Goal: Task Accomplishment & Management: Complete application form

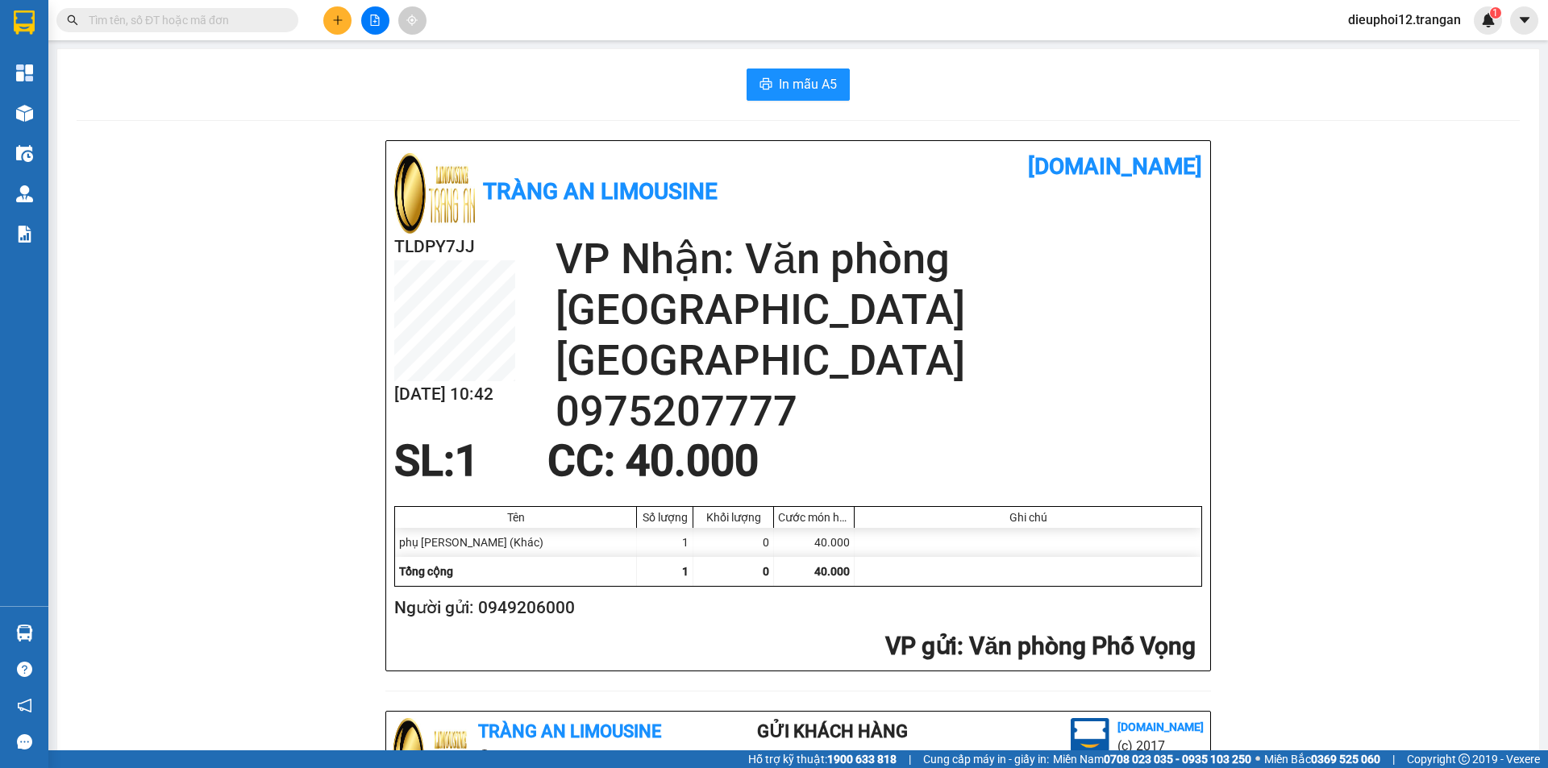
click at [332, 18] on icon "plus" at bounding box center [337, 20] width 11 height 11
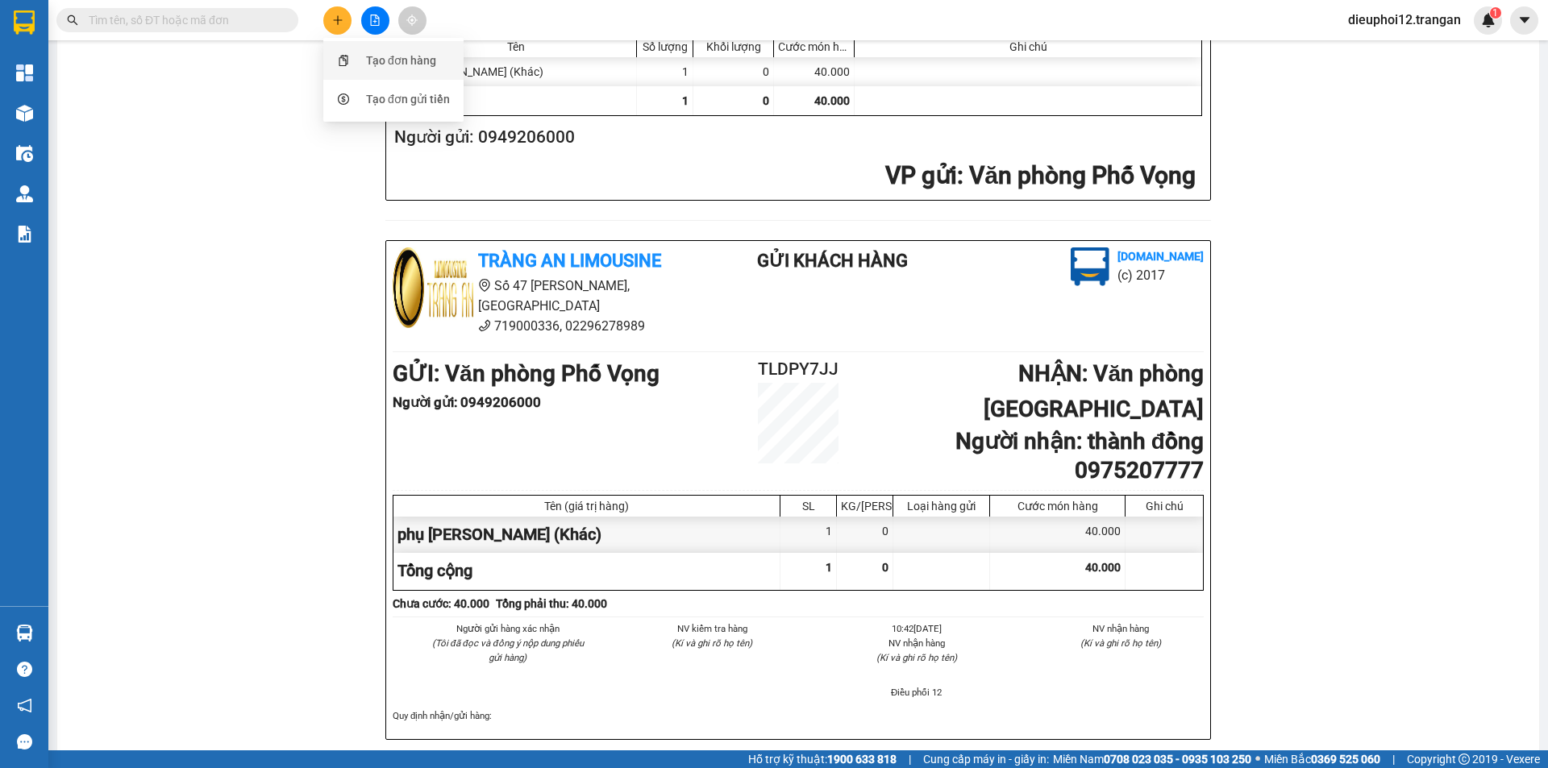
click at [370, 55] on div "Tạo đơn hàng" at bounding box center [401, 61] width 70 height 18
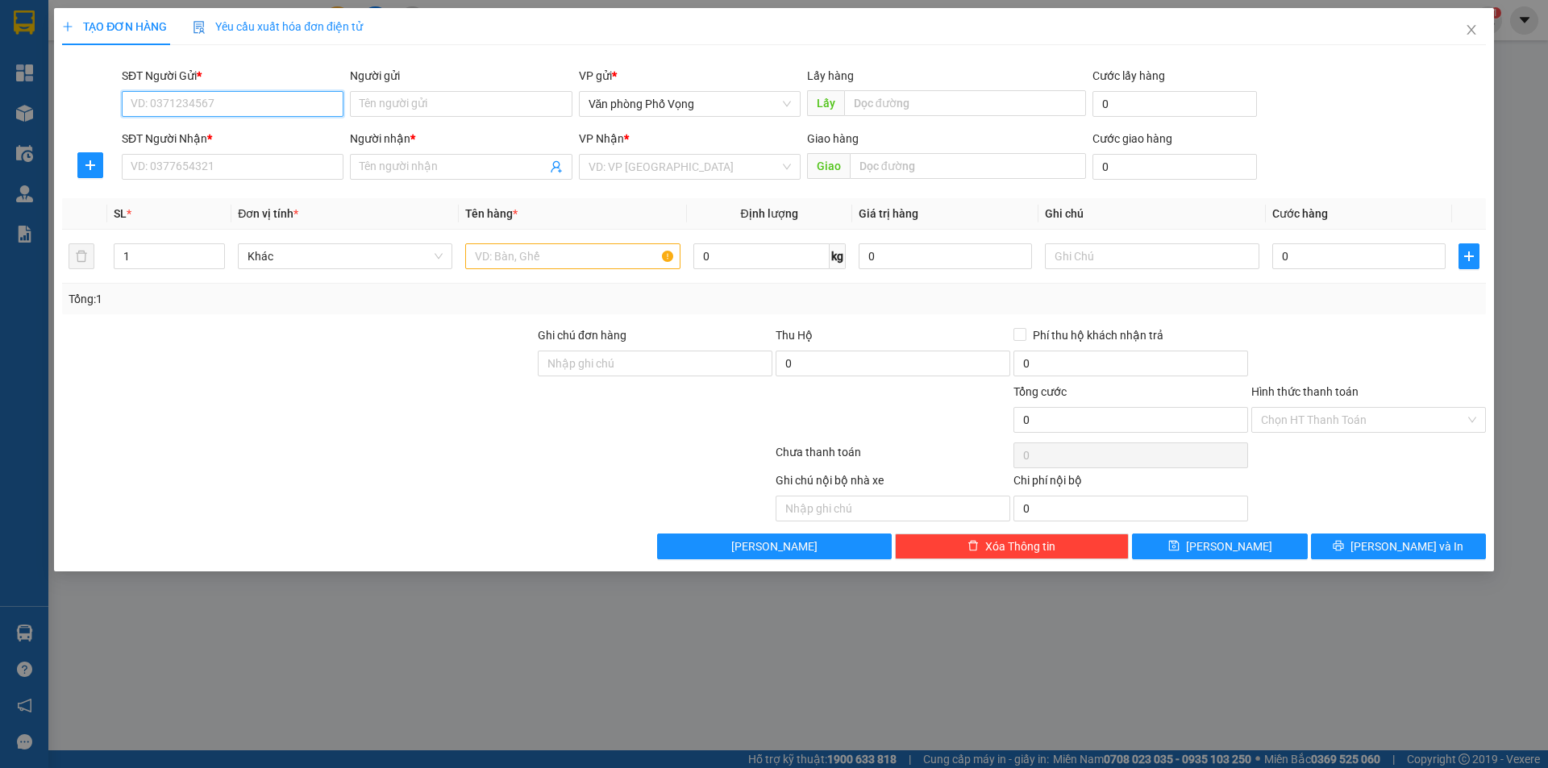
click at [242, 98] on input "SĐT Người Gửi *" at bounding box center [233, 104] width 222 height 26
type input "0984828472"
click at [209, 178] on input "SĐT Người Nhận *" at bounding box center [233, 167] width 222 height 26
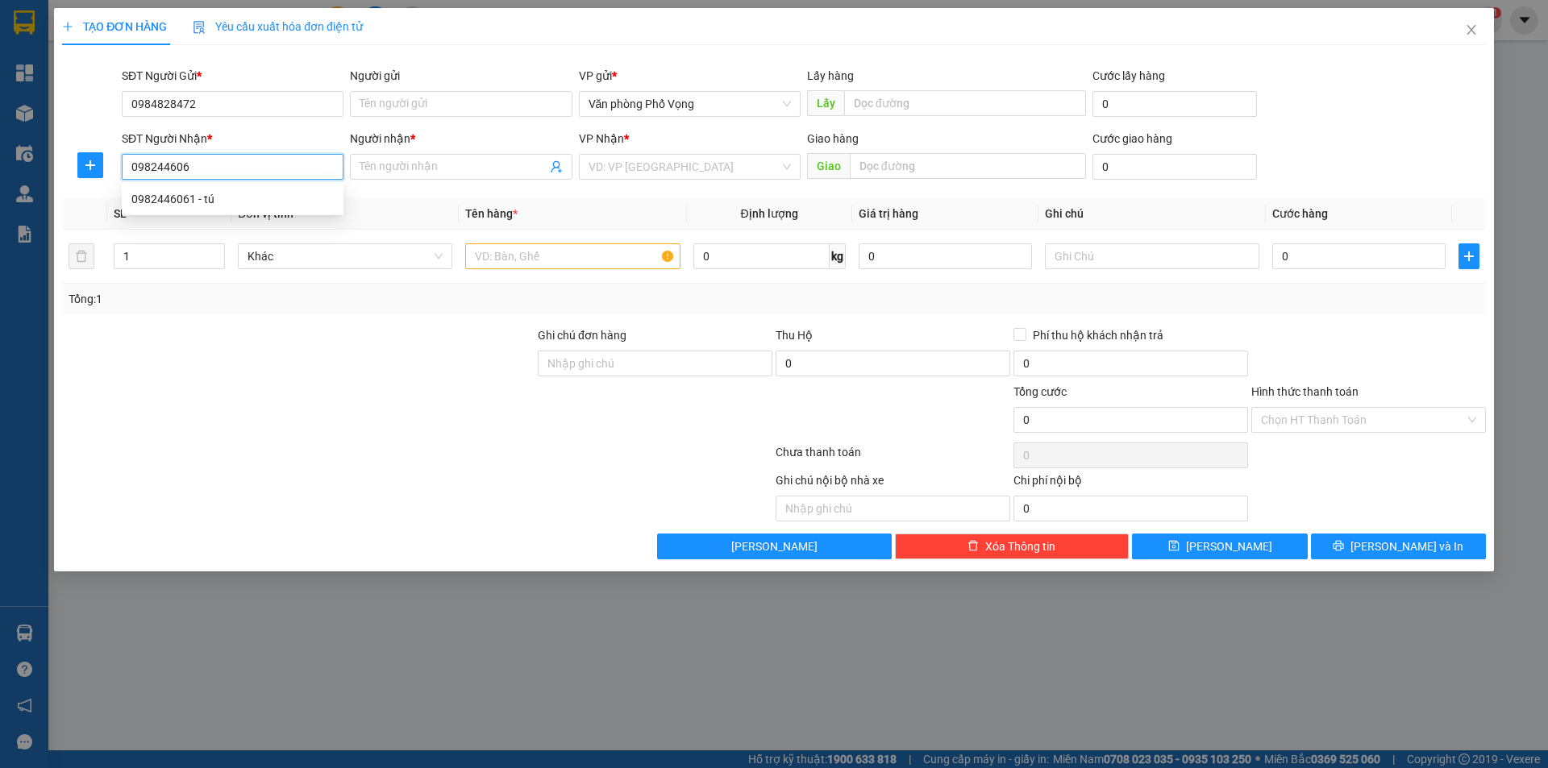
type input "0982446061"
click at [201, 193] on div "0982446061 - tú" at bounding box center [232, 199] width 202 height 18
type input "tú"
type input "40.000"
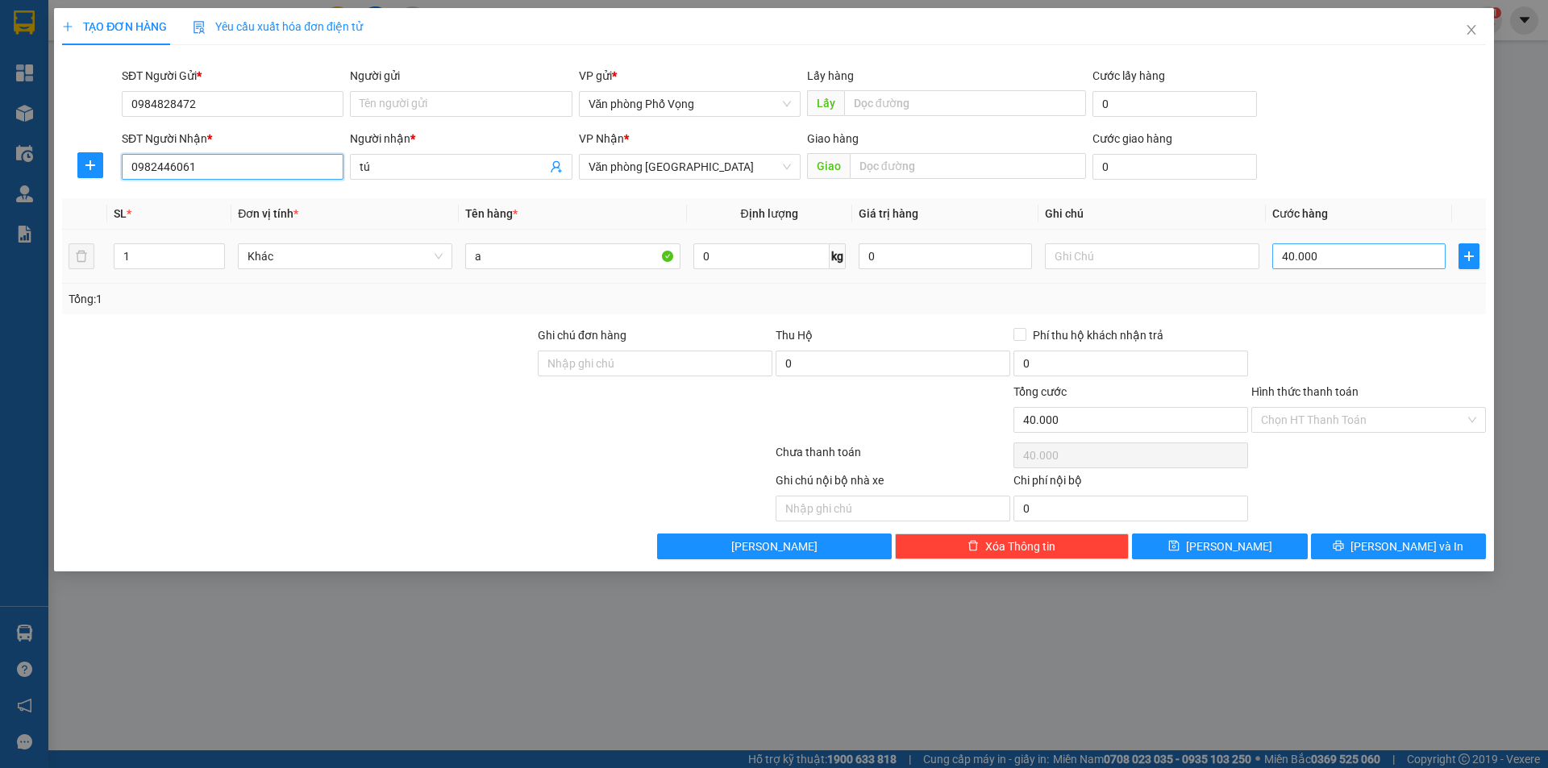
type input "0982446061"
click at [1335, 260] on input "40.000" at bounding box center [1358, 257] width 173 height 26
type input "6"
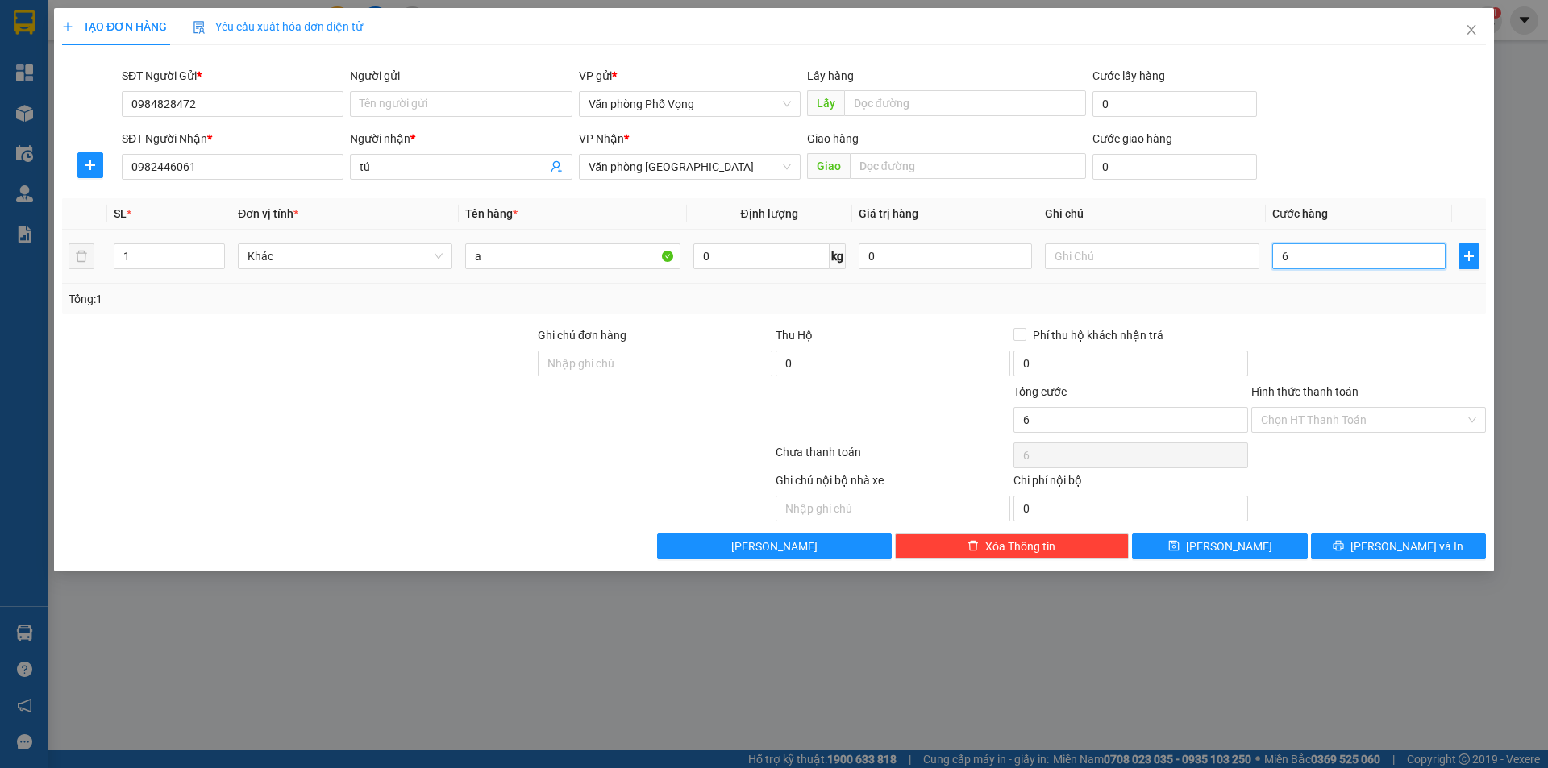
type input "60"
type input "600"
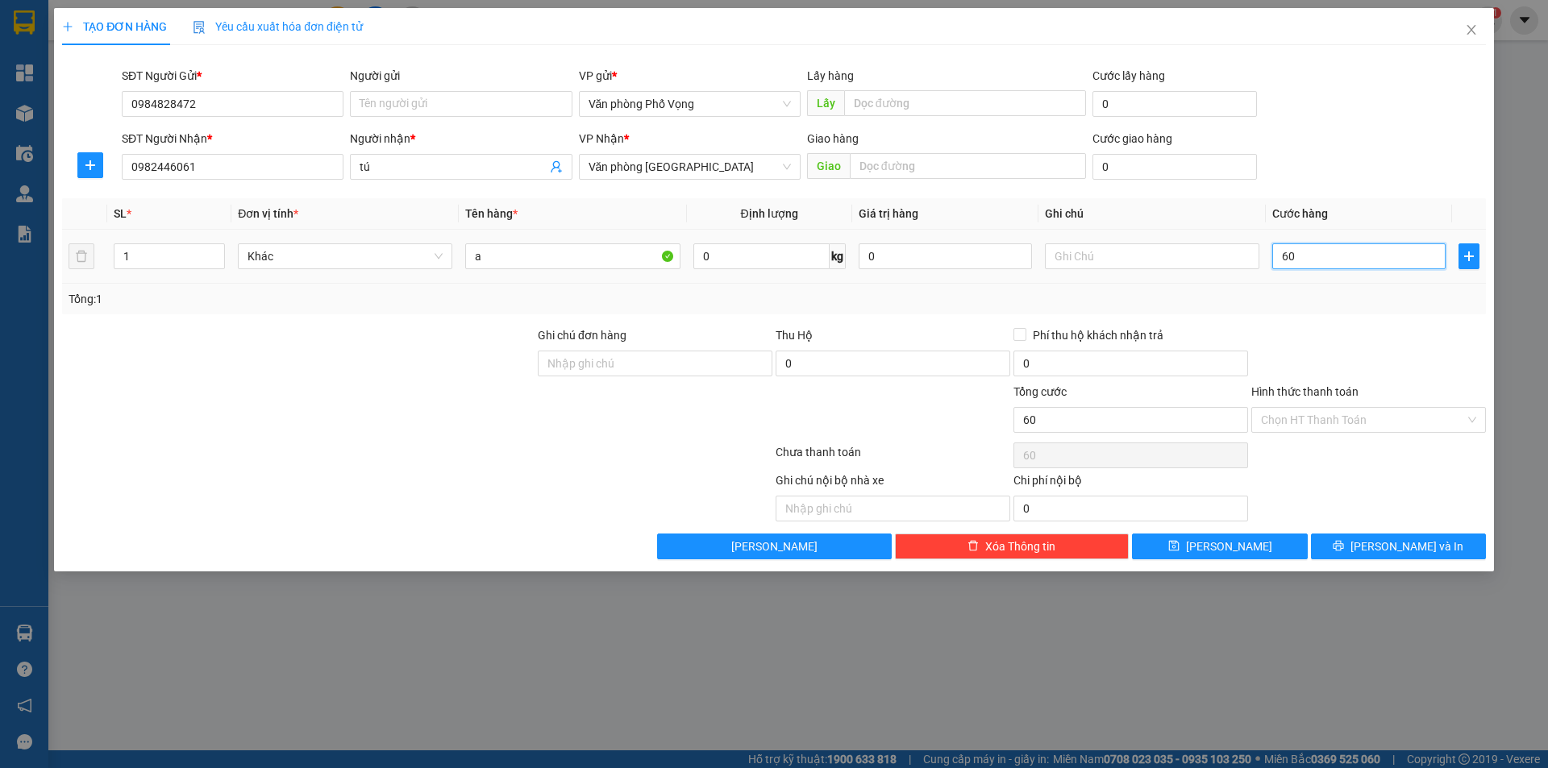
type input "600"
type input "6.000"
type input "60.000"
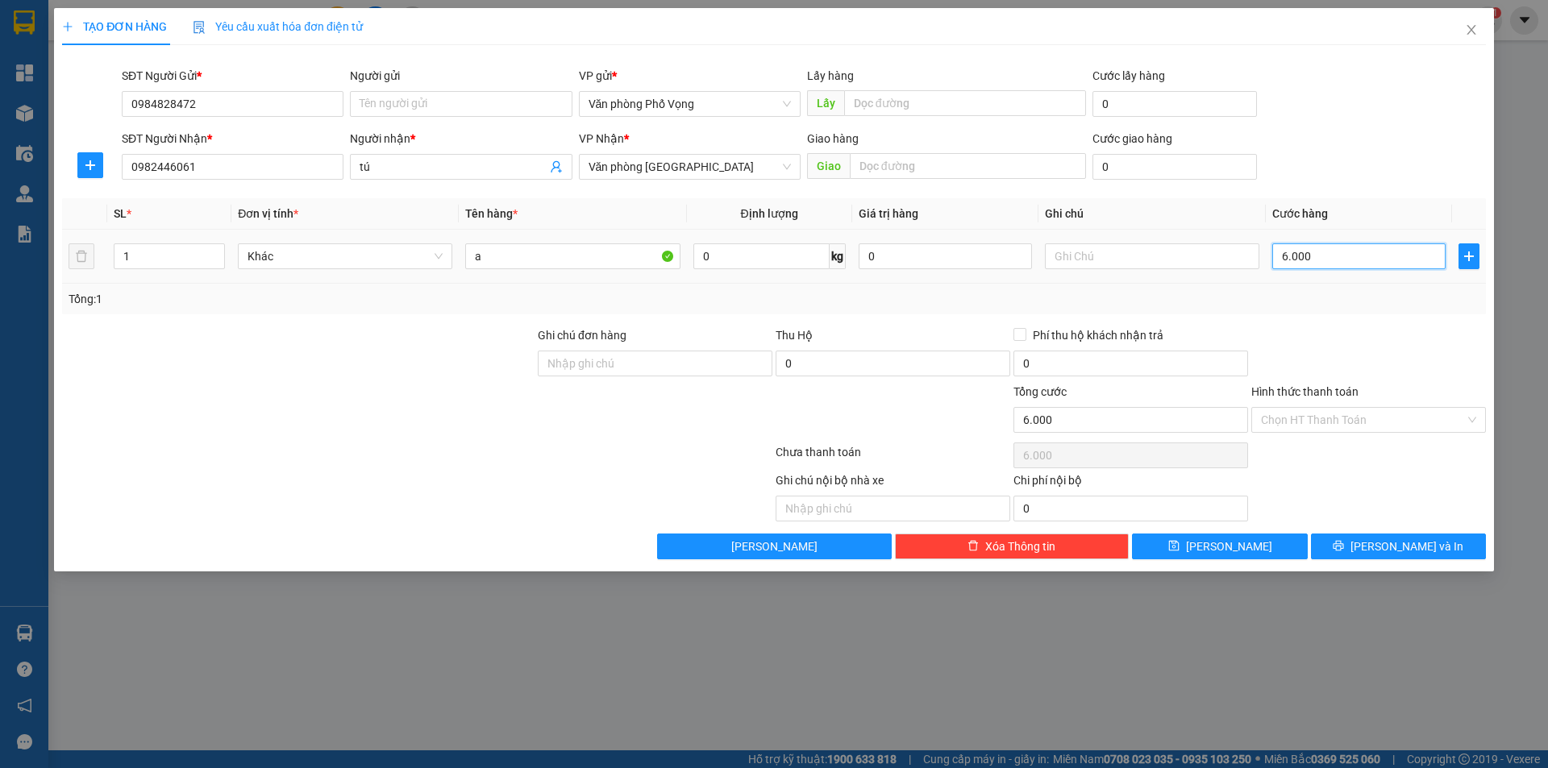
type input "60.000"
click at [1344, 547] on icon "printer" at bounding box center [1339, 546] width 10 height 10
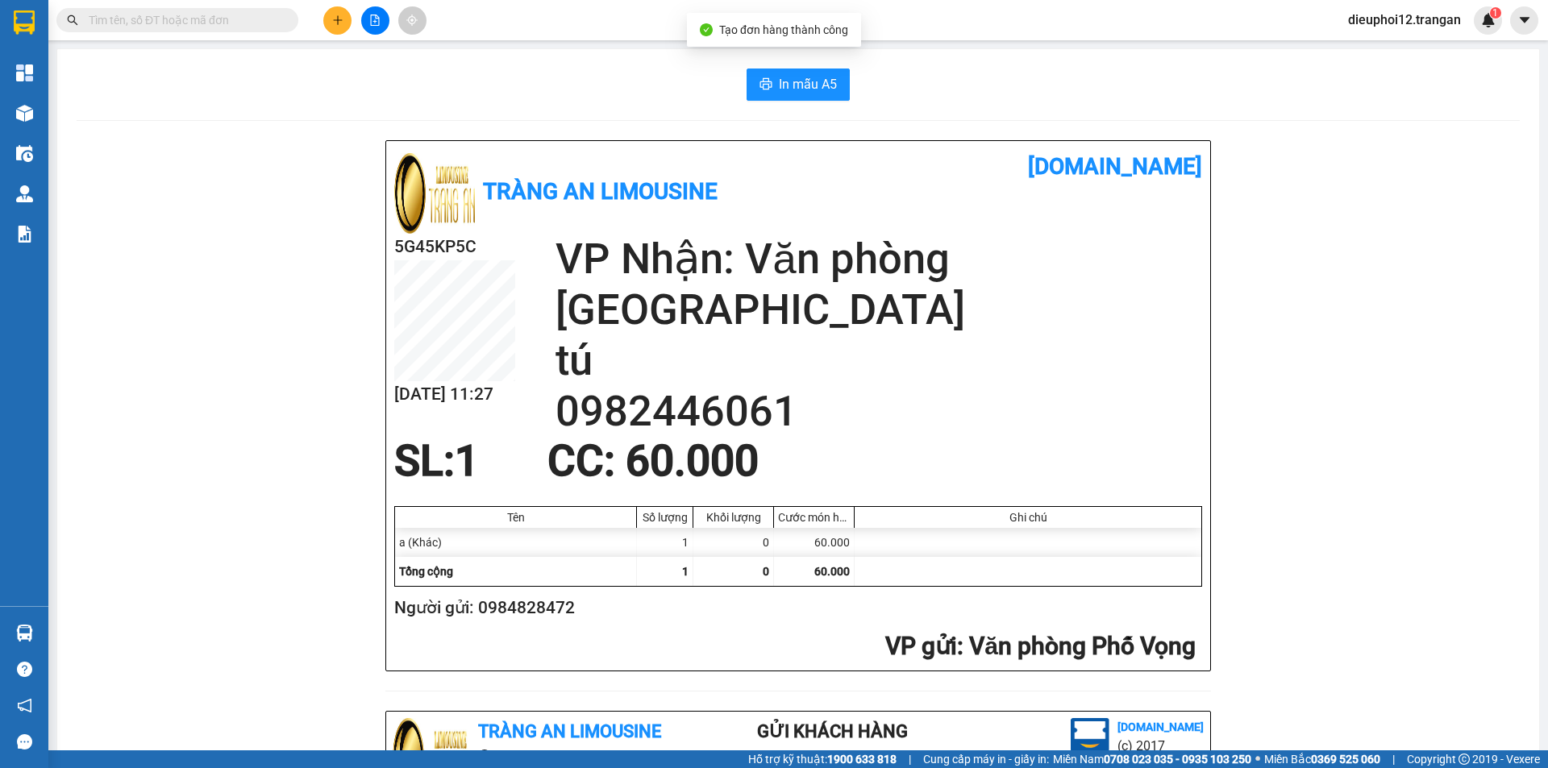
scroll to position [471, 0]
